Goal: Transaction & Acquisition: Purchase product/service

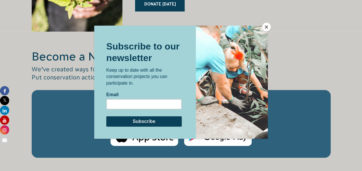
scroll to position [843, 0]
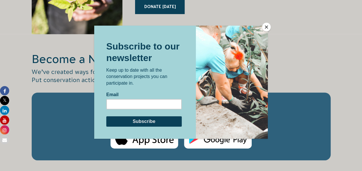
click at [265, 26] on button "Close" at bounding box center [266, 27] width 9 height 9
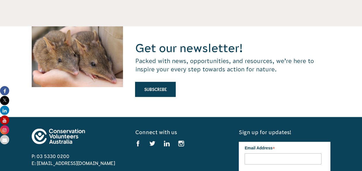
scroll to position [0, 0]
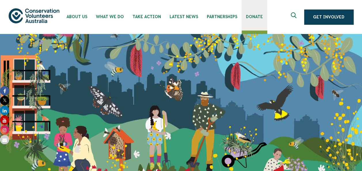
click at [250, 16] on span "Donate" at bounding box center [254, 16] width 17 height 5
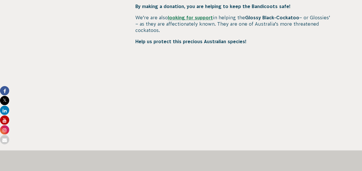
scroll to position [295, 0]
